Goal: Task Accomplishment & Management: Use online tool/utility

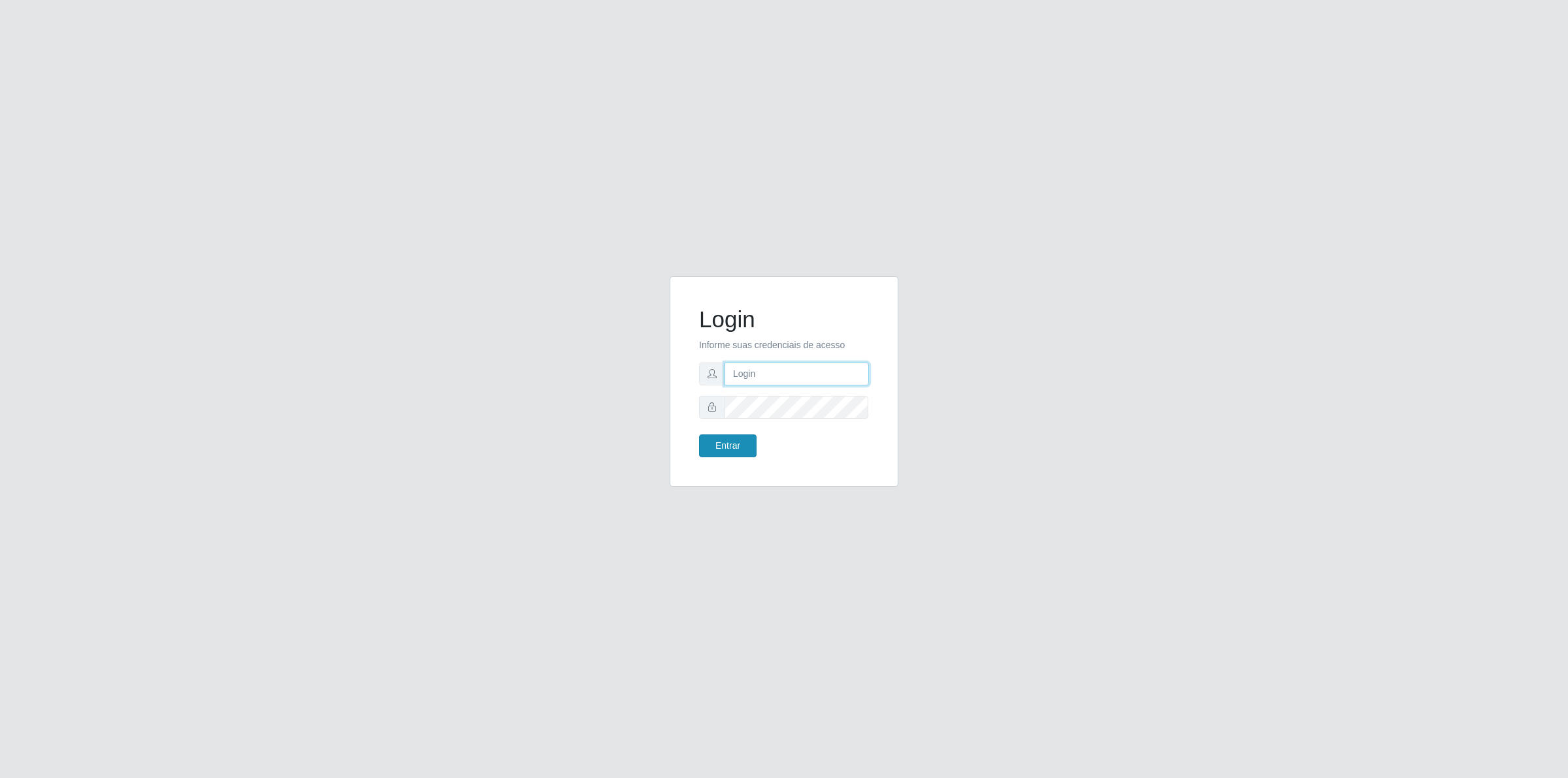
type input "[PERSON_NAME][EMAIL_ADDRESS][DOMAIN_NAME]"
click at [724, 439] on button "Entrar" at bounding box center [727, 445] width 58 height 22
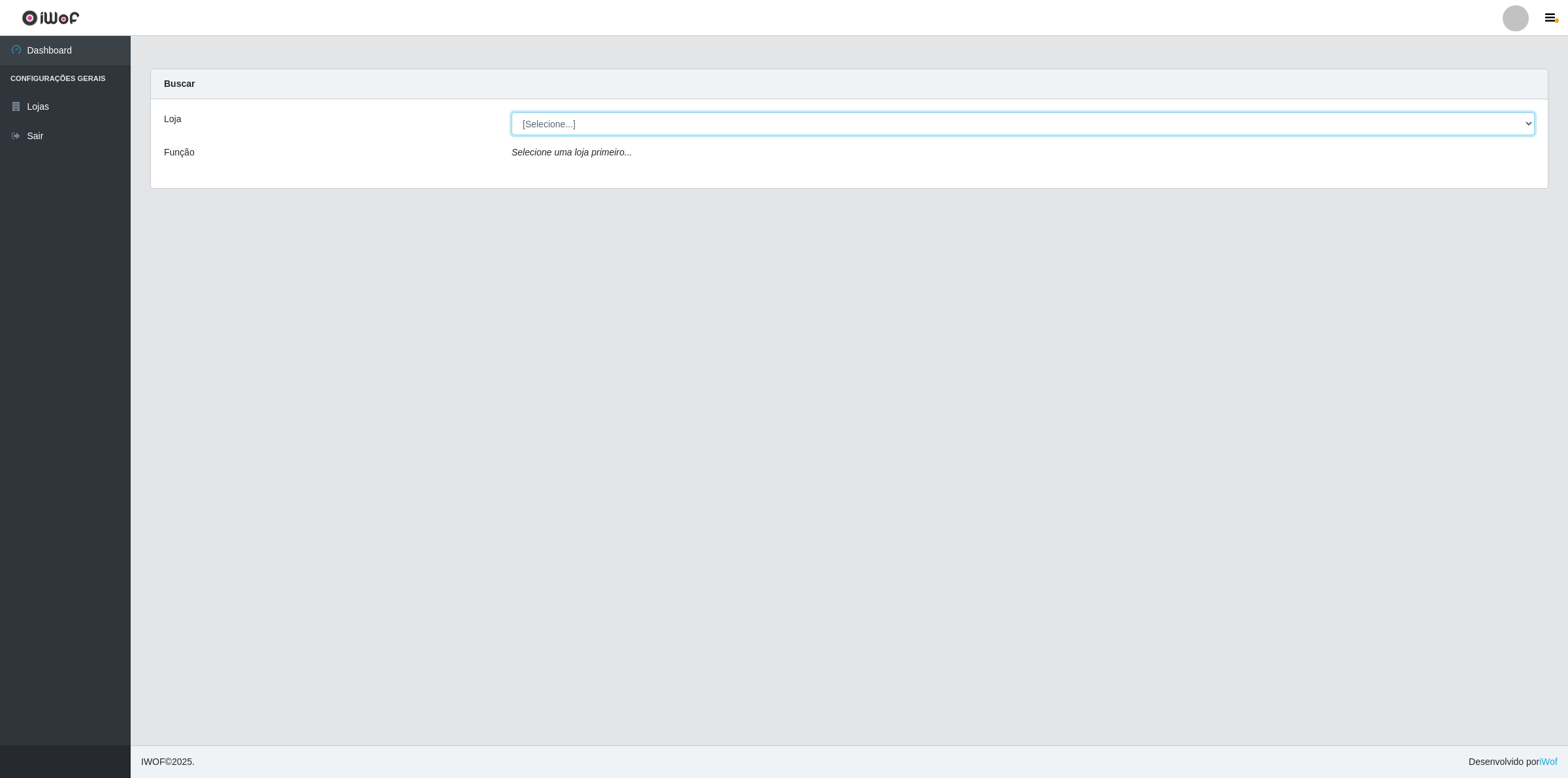
click at [554, 130] on select "[Selecione...] Extrabom - Loja 01 Centro de Distribuição" at bounding box center [1023, 124] width 1024 height 22
select select "435"
click at [511, 112] on select "[Selecione...] Extrabom - Loja 01 Centro de Distribuição" at bounding box center [1023, 124] width 1024 height 22
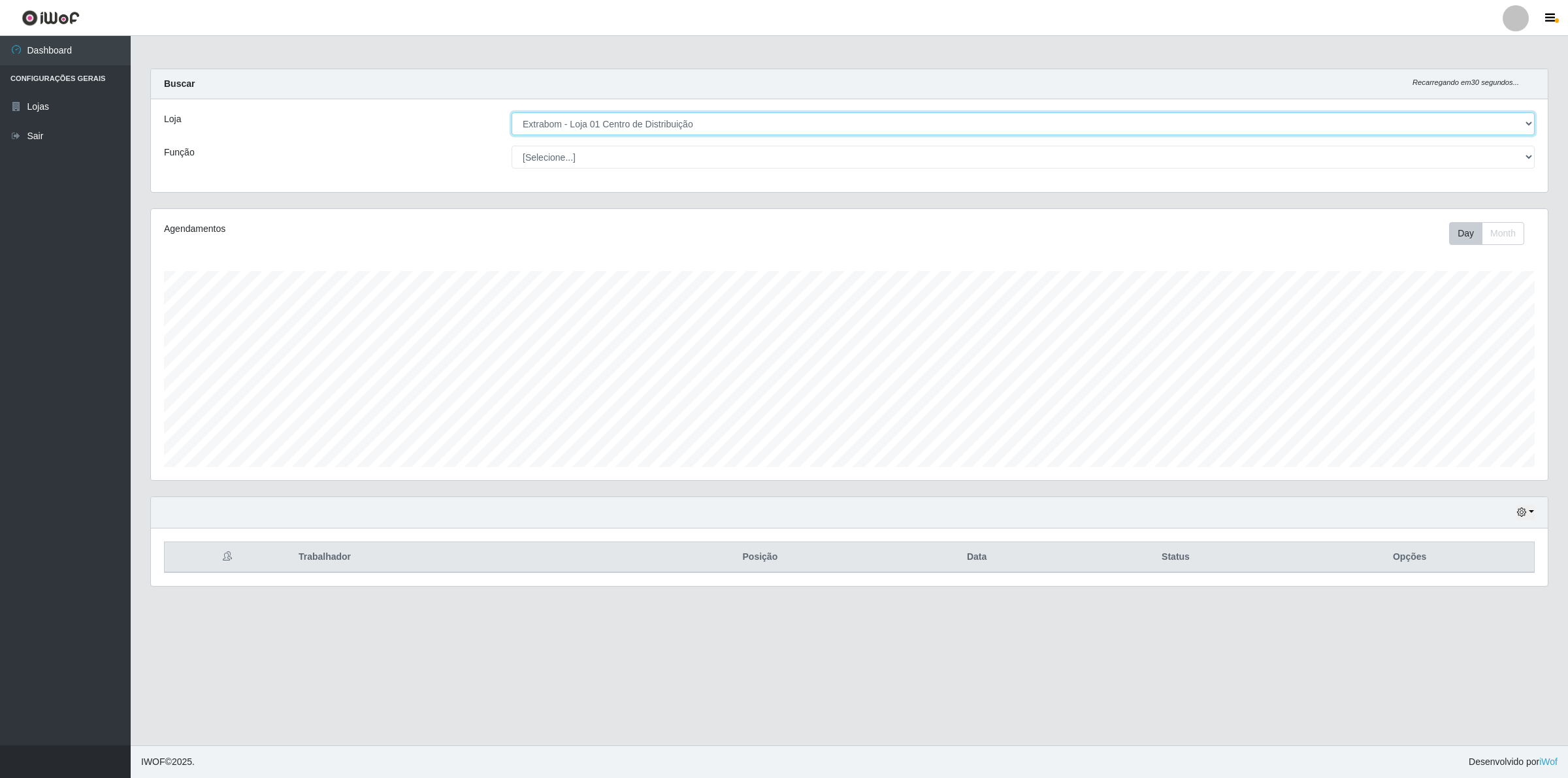
scroll to position [271, 1396]
click at [592, 165] on select "[Selecione...] Carregador e Descarregador de Caminhão Carregador e Descarregado…" at bounding box center [1023, 157] width 1024 height 22
click at [739, 593] on div "Hoje 1 dia 3 dias 1 Semana Não encerrados Trabalhador Posição Data Status Opções" at bounding box center [849, 549] width 1418 height 106
